Goal: Transaction & Acquisition: Book appointment/travel/reservation

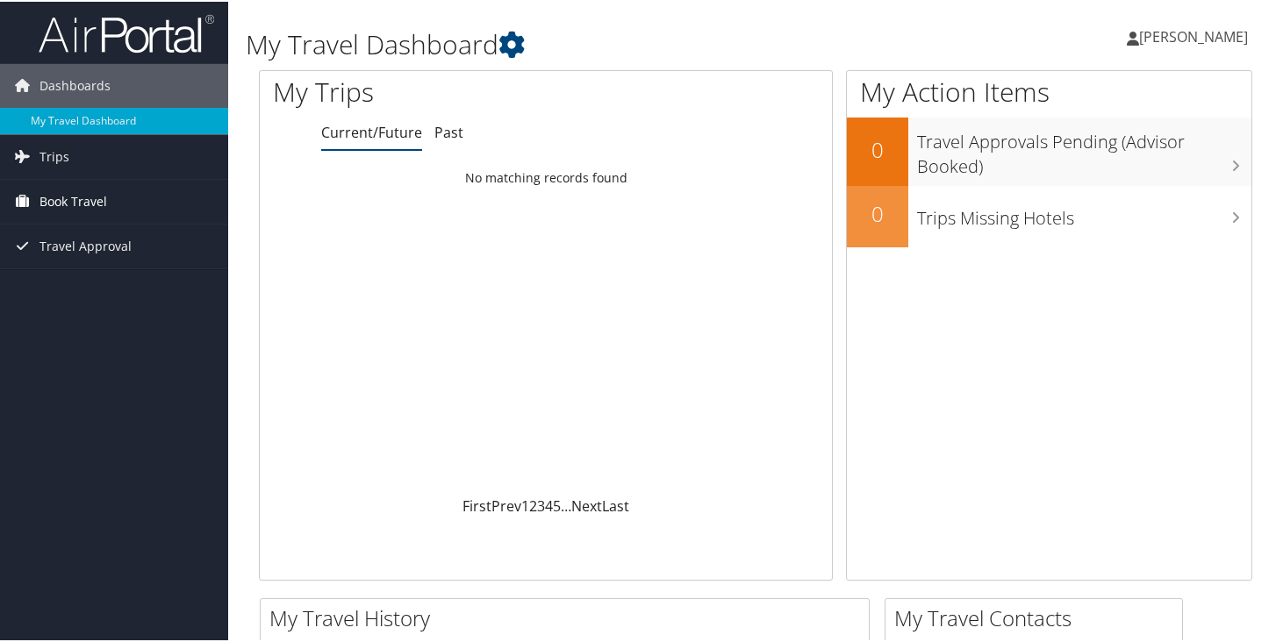
click at [89, 194] on span "Book Travel" at bounding box center [73, 200] width 68 height 44
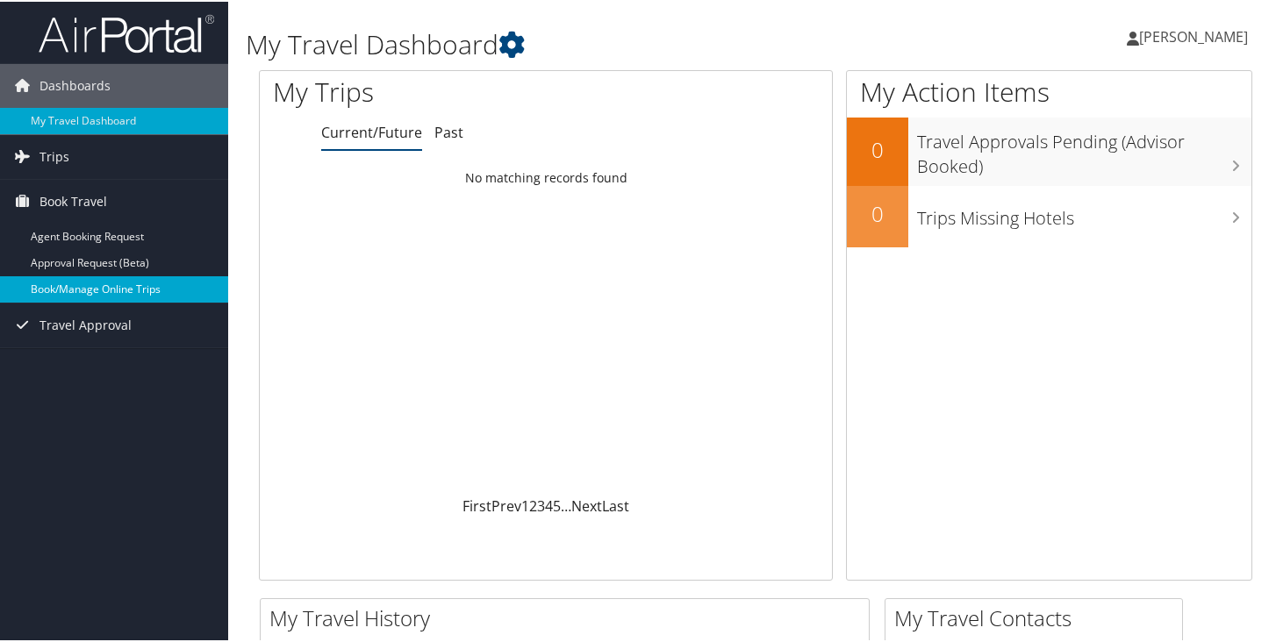
click at [94, 288] on link "Book/Manage Online Trips" at bounding box center [114, 288] width 228 height 26
